Goal: Information Seeking & Learning: Check status

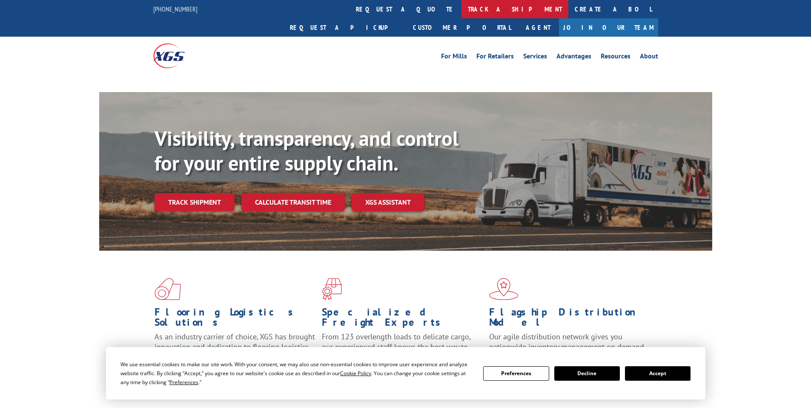
click at [462, 9] on link "track a shipment" at bounding box center [515, 9] width 107 height 18
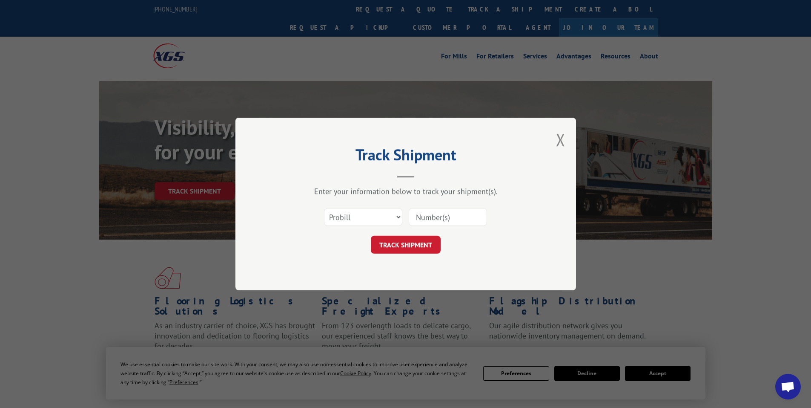
paste input "17515977"
type input "17515977"
click at [412, 230] on div "Select category... Probill BOL PO 17515977" at bounding box center [406, 217] width 256 height 28
click at [412, 241] on button "TRACK SHIPMENT" at bounding box center [406, 245] width 70 height 18
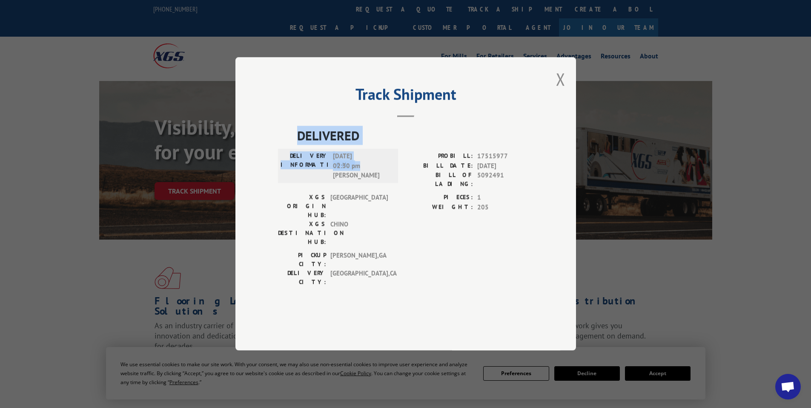
drag, startPoint x: 347, startPoint y: 171, endPoint x: 368, endPoint y: 189, distance: 28.1
click at [368, 189] on div "DELIVERED DELIVERY INFORMATION: [DATE] 02:30 pm [PERSON_NAME]: 17515977 BILL DA…" at bounding box center [406, 208] width 256 height 165
copy div "DELIVERED DELIVERY INFORMATION: [DATE] 02:30 pm"
click at [559, 90] on button "Close modal" at bounding box center [560, 79] width 9 height 23
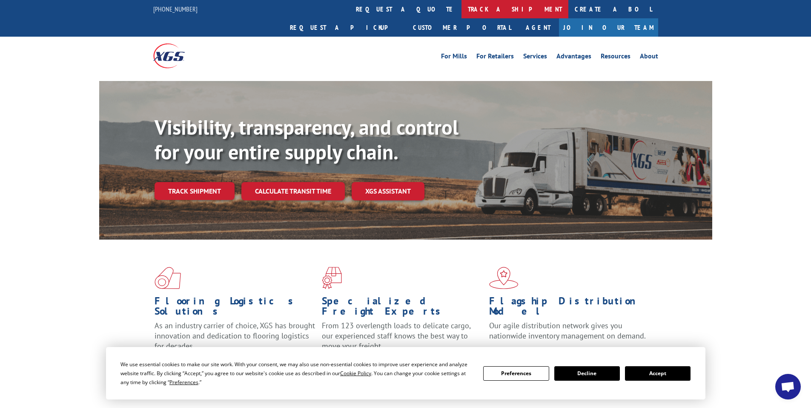
click at [462, 8] on link "track a shipment" at bounding box center [515, 9] width 107 height 18
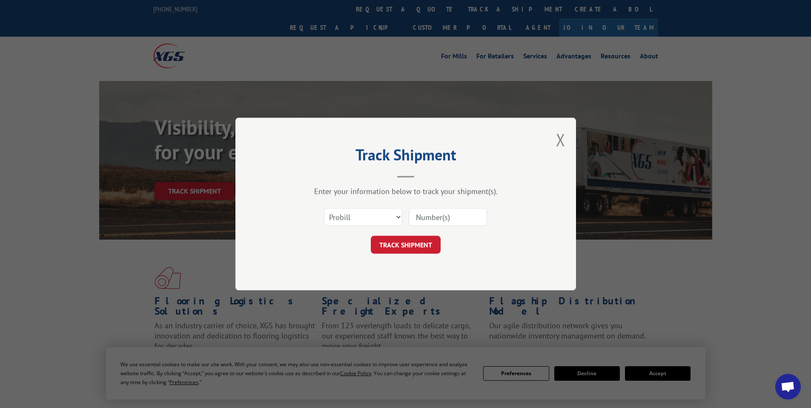
paste input "17520574"
type input "17520574"
click at [417, 244] on button "TRACK SHIPMENT" at bounding box center [406, 245] width 70 height 18
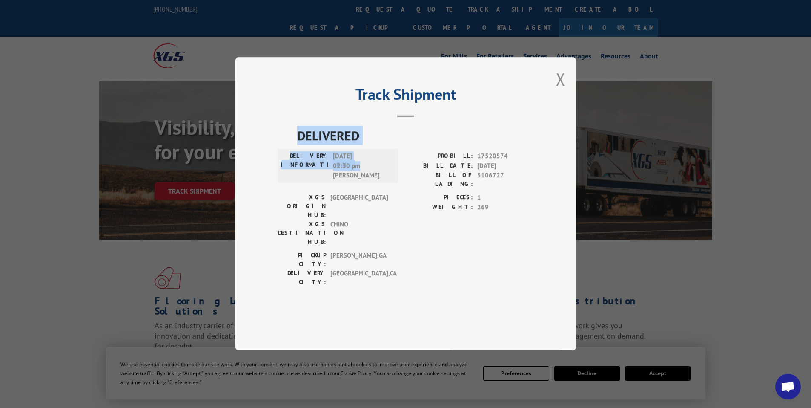
drag, startPoint x: 296, startPoint y: 157, endPoint x: 383, endPoint y: 194, distance: 94.3
click at [383, 194] on div "DELIVERED DELIVERY INFORMATION: [DATE] 02:30 pm [PERSON_NAME]: 17520574 BILL DA…" at bounding box center [406, 208] width 256 height 165
copy div "DELIVERED DELIVERY INFORMATION: [DATE] 02:30 pm"
click at [558, 90] on button "Close modal" at bounding box center [560, 79] width 9 height 23
